Goal: Task Accomplishment & Management: Use online tool/utility

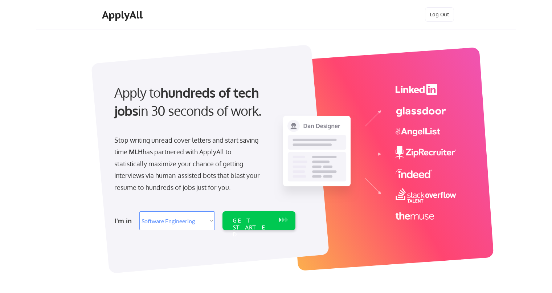
select select ""engineering""
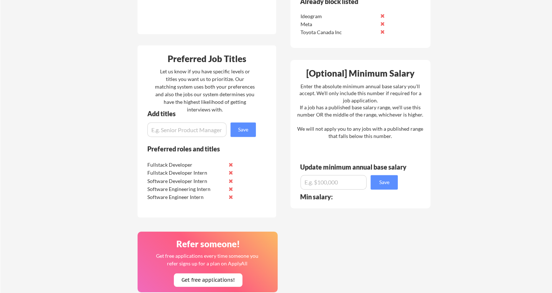
scroll to position [412, 0]
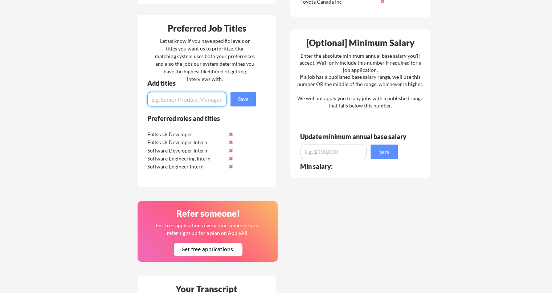
click at [195, 103] on input "input" at bounding box center [186, 99] width 79 height 15
type input "Infrastructure"
type input "Product Engineer"
click at [233, 98] on button "Save" at bounding box center [243, 99] width 25 height 15
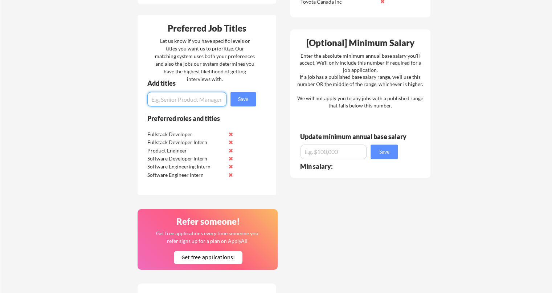
click at [203, 95] on input "input" at bounding box center [186, 99] width 79 height 15
type input "Product Engineer Intern"
click at [239, 101] on button "Save" at bounding box center [243, 99] width 25 height 15
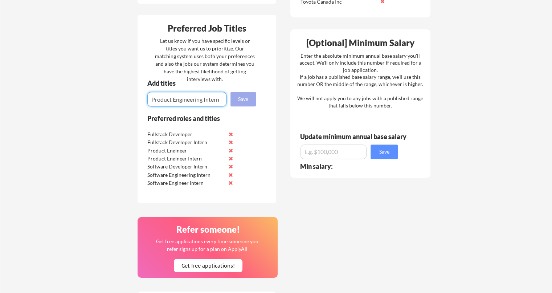
type input "Product Engineering Intern"
click at [239, 101] on button "Save" at bounding box center [243, 99] width 25 height 15
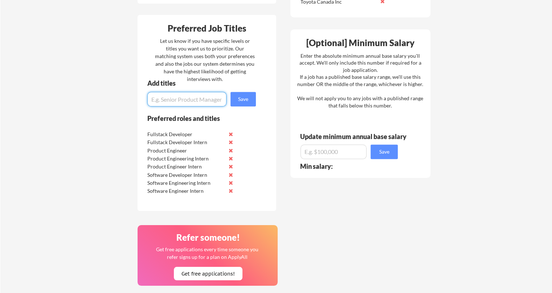
scroll to position [48, 0]
